Goal: Information Seeking & Learning: Learn about a topic

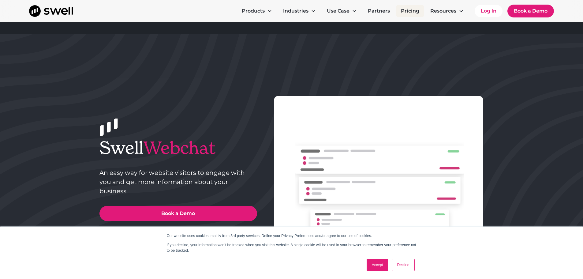
click at [405, 10] on link "Pricing" at bounding box center [410, 11] width 28 height 12
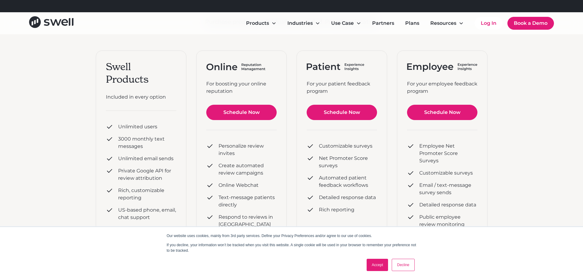
scroll to position [92, 0]
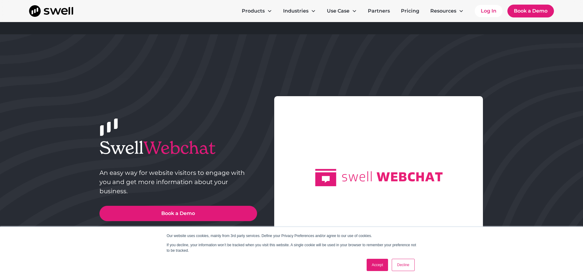
click at [405, 267] on link "Decline" at bounding box center [403, 265] width 23 height 12
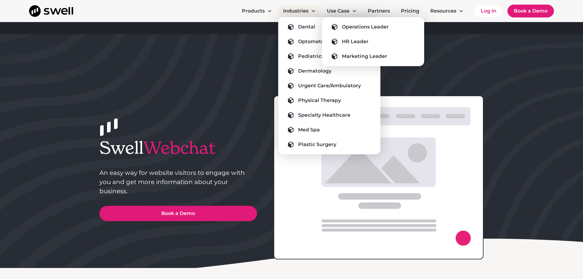
click at [306, 10] on div "Industries" at bounding box center [295, 10] width 25 height 7
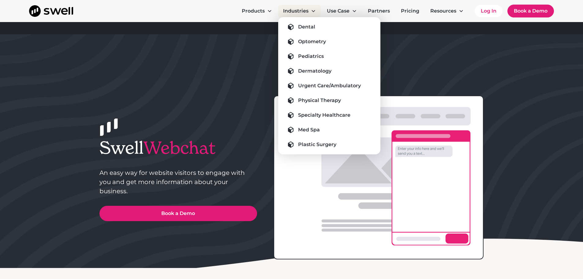
click at [302, 13] on div "Industries" at bounding box center [295, 10] width 25 height 7
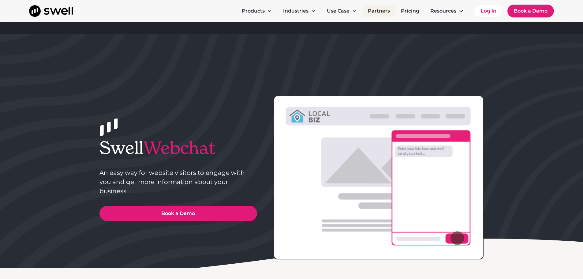
click at [384, 11] on link "Partners" at bounding box center [379, 11] width 32 height 12
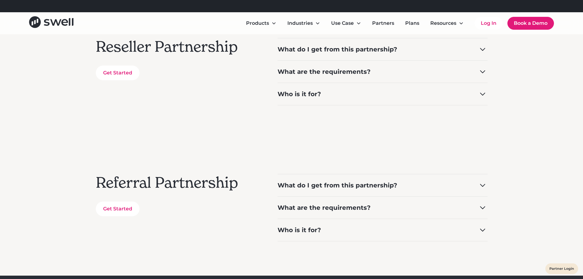
scroll to position [153, 0]
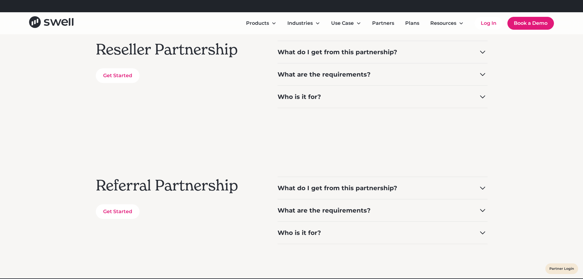
click at [317, 193] on div "What do I get from this partnership?" at bounding box center [383, 188] width 210 height 22
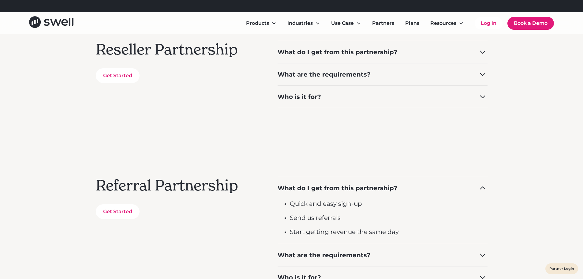
click at [328, 187] on div "What do I get from this partnership?" at bounding box center [338, 188] width 120 height 9
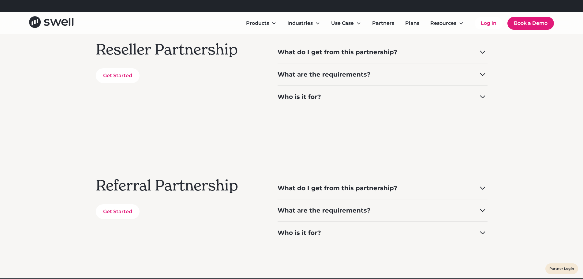
click at [325, 208] on div "What are the requirements?" at bounding box center [324, 210] width 93 height 9
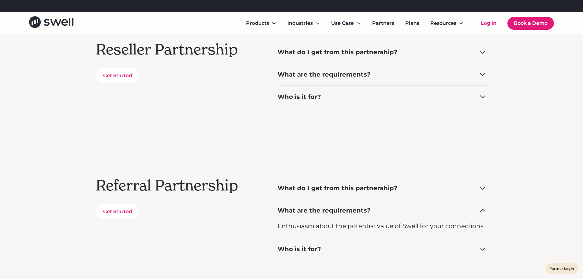
click at [325, 208] on div "What are the requirements?" at bounding box center [324, 210] width 93 height 9
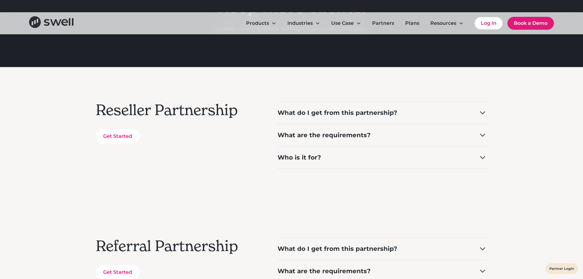
scroll to position [92, 0]
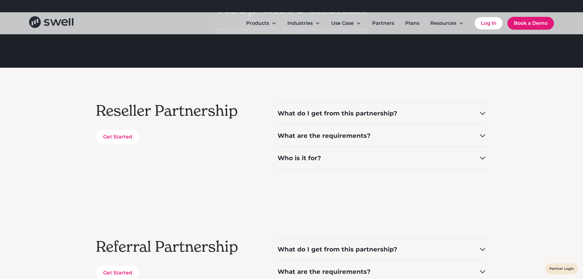
click at [351, 111] on div "What do I get from this partnership?" at bounding box center [338, 113] width 120 height 9
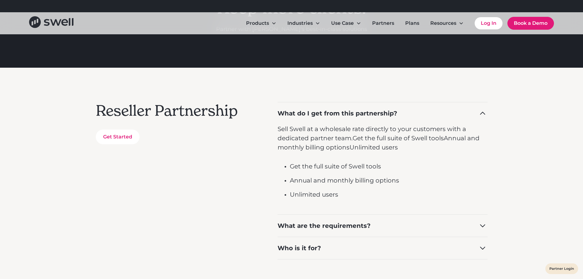
click at [343, 110] on div "What do I get from this partnership?" at bounding box center [338, 113] width 120 height 9
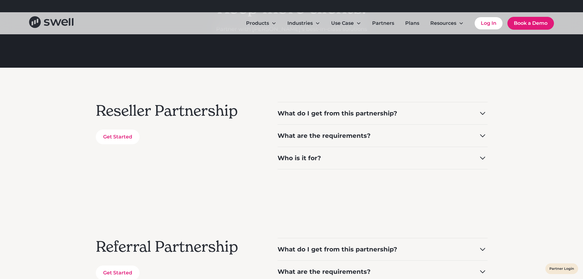
click at [327, 138] on div "What are the requirements?" at bounding box center [324, 135] width 93 height 9
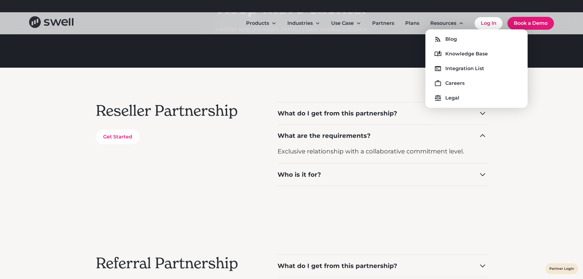
click at [471, 63] on div "Blog Knowledge Base Integration List Careers Legal" at bounding box center [476, 68] width 92 height 69
click at [472, 66] on div "Integration List" at bounding box center [464, 68] width 39 height 7
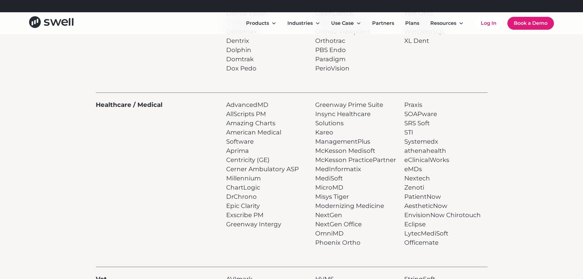
scroll to position [306, 0]
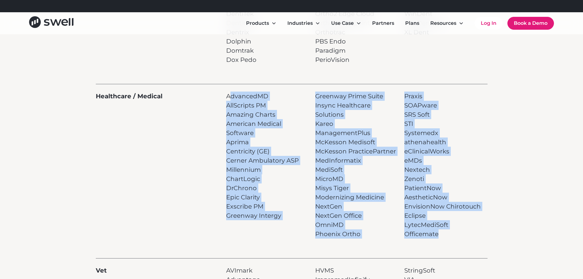
drag, startPoint x: 417, startPoint y: 223, endPoint x: 236, endPoint y: 89, distance: 225.3
click at [232, 89] on div "Healthcare / Medical AdvancedMD AllScripts PM Amazing Charts American Medical S…" at bounding box center [292, 161] width 392 height 155
click at [236, 89] on div "Healthcare / Medical AdvancedMD AllScripts PM Amazing Charts American Medical S…" at bounding box center [292, 161] width 392 height 155
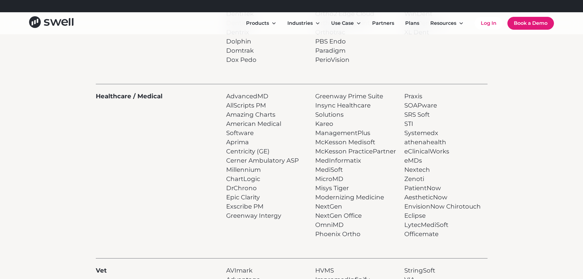
click at [234, 89] on div "Healthcare / Medical AdvancedMD AllScripts PM Amazing Charts American Medical S…" at bounding box center [292, 161] width 392 height 155
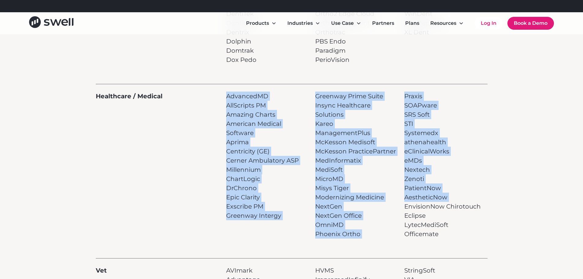
drag, startPoint x: 225, startPoint y: 92, endPoint x: 405, endPoint y: 213, distance: 216.4
click at [403, 212] on div "Healthcare / Medical AdvancedMD AllScripts PM Amazing Charts American Medical S…" at bounding box center [292, 161] width 392 height 155
click at [405, 213] on p "Praxis SOAPware SRS Soft STI Systemedx athenahealth eClinicalWorks eMDs Nextech…" at bounding box center [442, 165] width 77 height 147
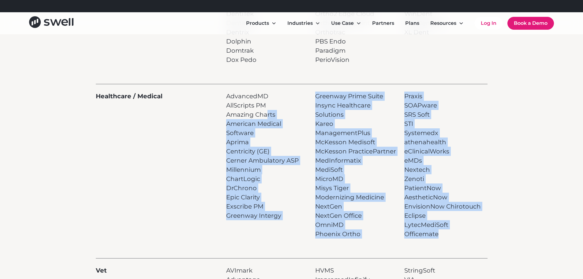
drag, startPoint x: 459, startPoint y: 247, endPoint x: 250, endPoint y: 106, distance: 251.8
click at [253, 107] on div "Integrations Integration Partners NexHealth Sikka Zapier Dental Intelligence He…" at bounding box center [292, 64] width 392 height 604
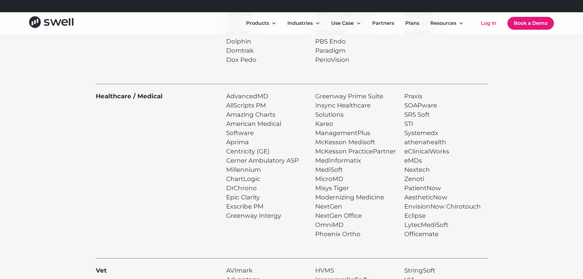
click at [250, 106] on p "AdvancedMD AllScripts PM Amazing Charts American Medical Software Aprima Centri…" at bounding box center [267, 156] width 83 height 129
drag, startPoint x: 224, startPoint y: 93, endPoint x: 453, endPoint y: 236, distance: 269.8
click at [441, 231] on div "Healthcare / Medical AdvancedMD AllScripts PM Amazing Charts American Medical S…" at bounding box center [292, 161] width 392 height 155
click at [453, 236] on p "Praxis SOAPware SRS Soft STI Systemedx athenahealth eClinicalWorks eMDs Nextech…" at bounding box center [442, 165] width 77 height 147
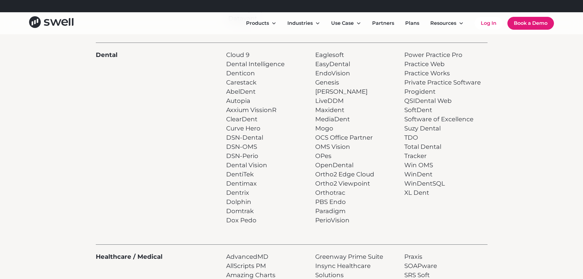
scroll to position [153, 0]
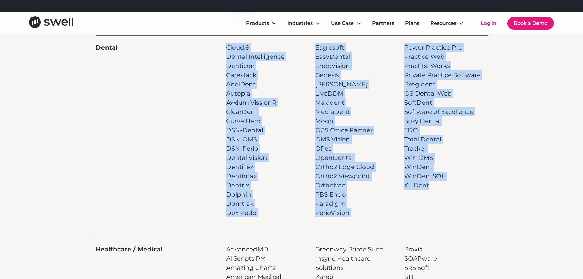
drag, startPoint x: 450, startPoint y: 186, endPoint x: 209, endPoint y: 59, distance: 272.9
click at [208, 59] on div "Dental Cloud 9 Dental Intelligence Denticon Carestack AbelDent Autopia Axxium V…" at bounding box center [292, 126] width 392 height 182
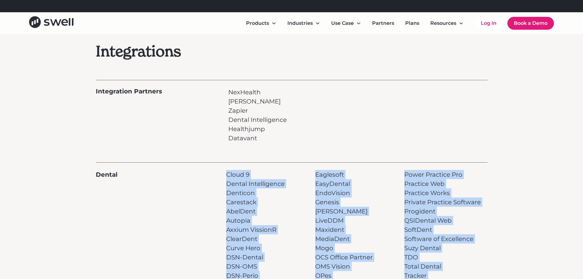
scroll to position [61, 0]
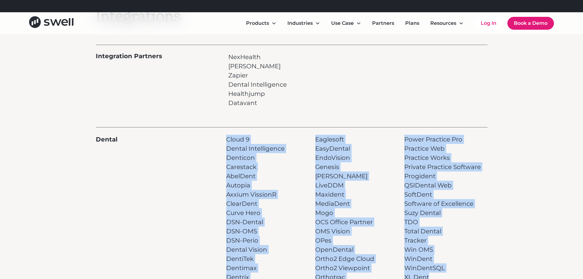
click at [292, 135] on div "Cloud 9 Dental Intelligence Denticon Carestack AbelDent Autopia Axxium VissionR…" at bounding box center [267, 222] width 83 height 174
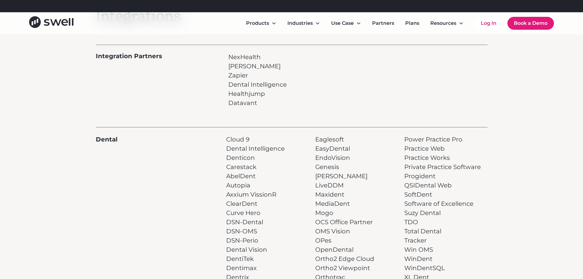
drag, startPoint x: 226, startPoint y: 51, endPoint x: 274, endPoint y: 107, distance: 73.7
click at [274, 107] on div "Integration Partners NexHealth Sikka Zapier Dental Intelligence Healthjump Data…" at bounding box center [292, 76] width 392 height 63
click at [274, 107] on p "NexHealth Sikka Zapier Dental Intelligence Healthjump Datavant" at bounding box center [257, 79] width 58 height 55
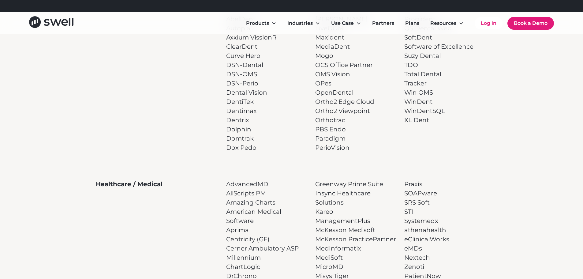
scroll to position [306, 0]
